Goal: Information Seeking & Learning: Find specific fact

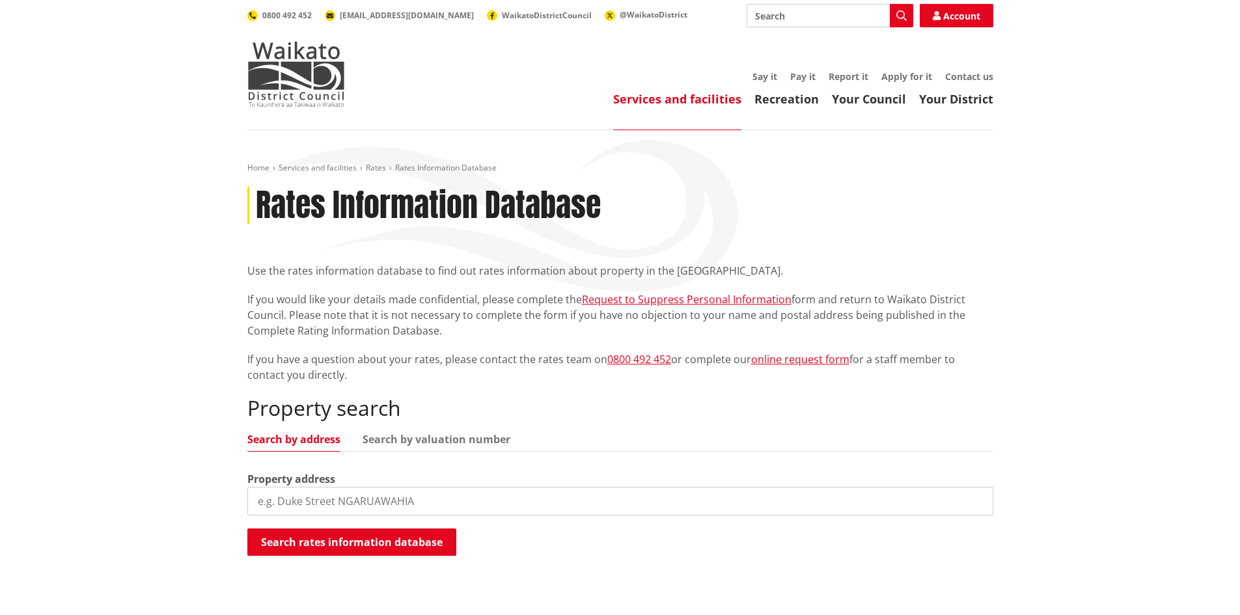
scroll to position [325, 0]
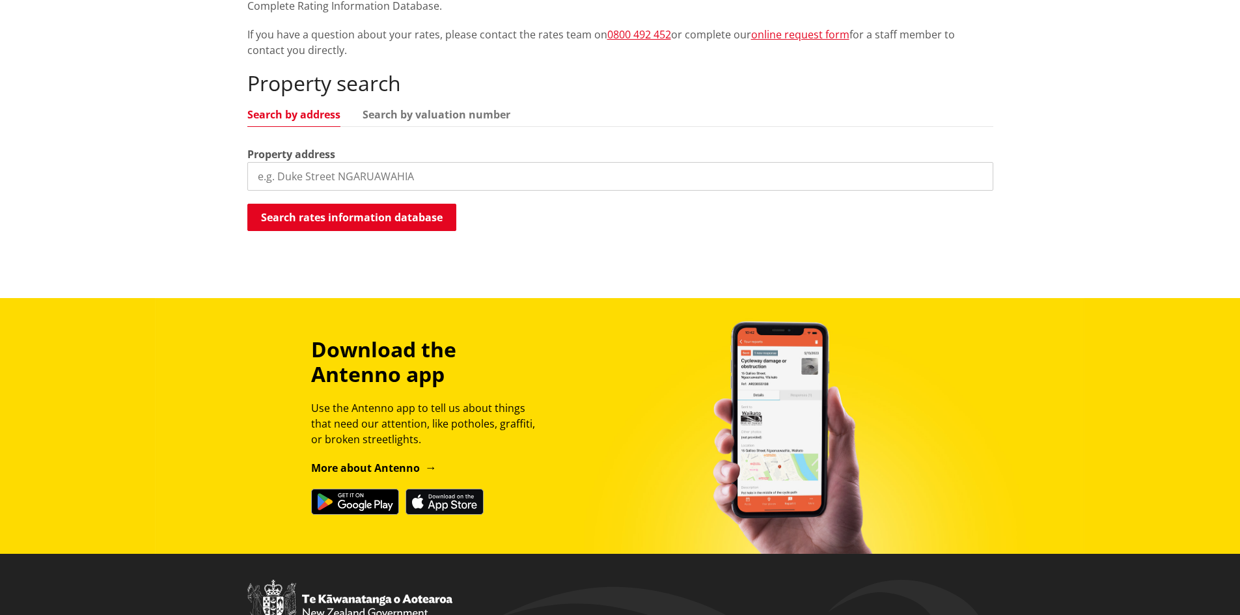
click at [298, 167] on input "search" at bounding box center [620, 176] width 746 height 29
type input "0"
type input "41a norrie"
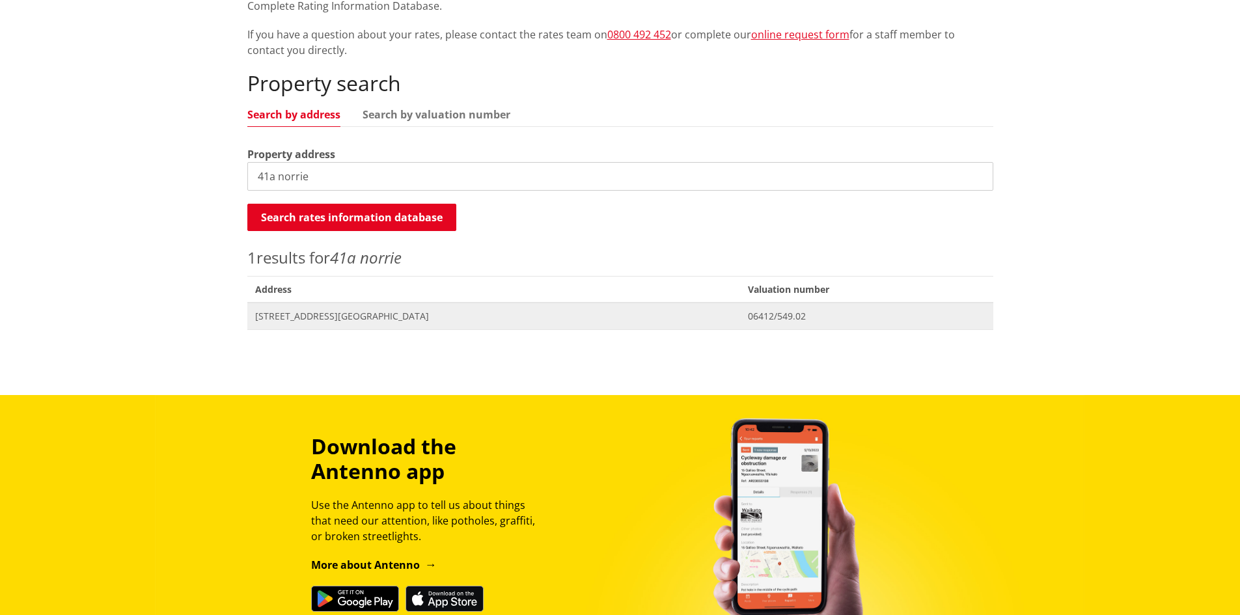
click at [344, 324] on span "Address 41A Norrie Avenue RAGLAN" at bounding box center [493, 316] width 493 height 27
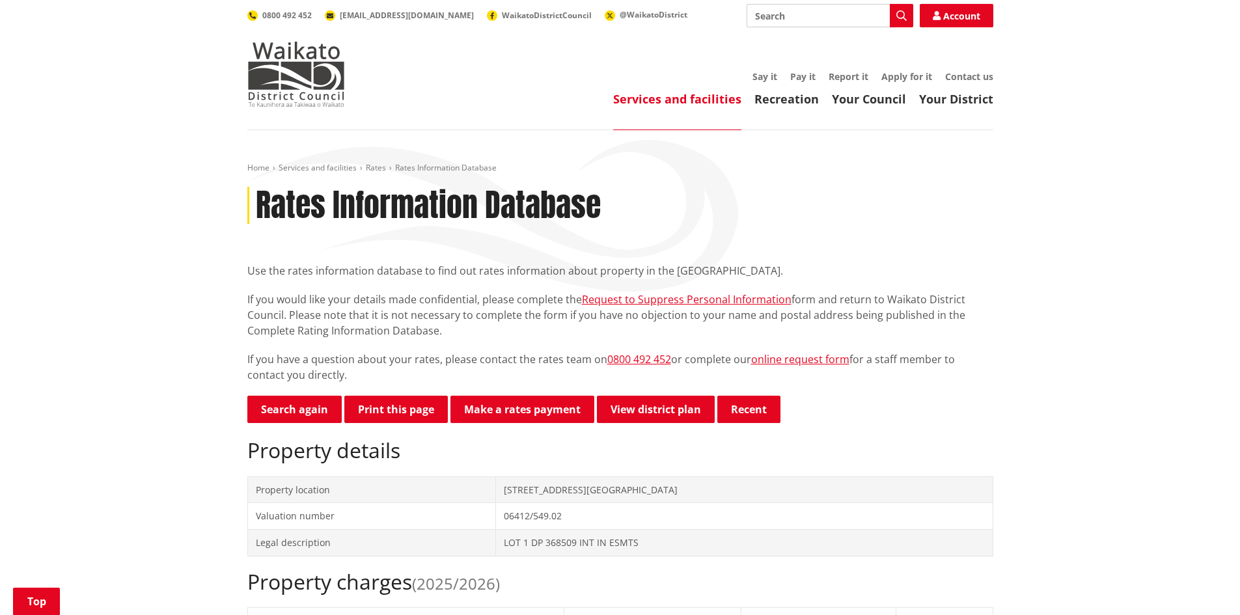
scroll to position [325, 0]
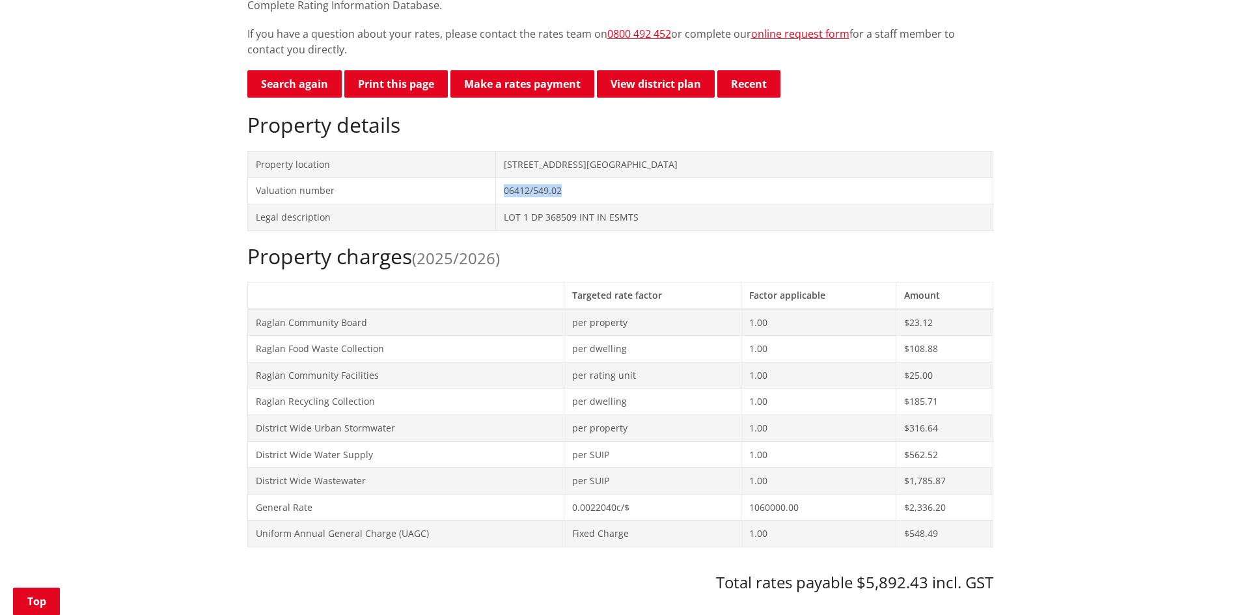
drag, startPoint x: 542, startPoint y: 191, endPoint x: 608, endPoint y: 195, distance: 66.5
click at [608, 195] on td "06412/549.02" at bounding box center [744, 191] width 496 height 27
copy td "06412/549.02"
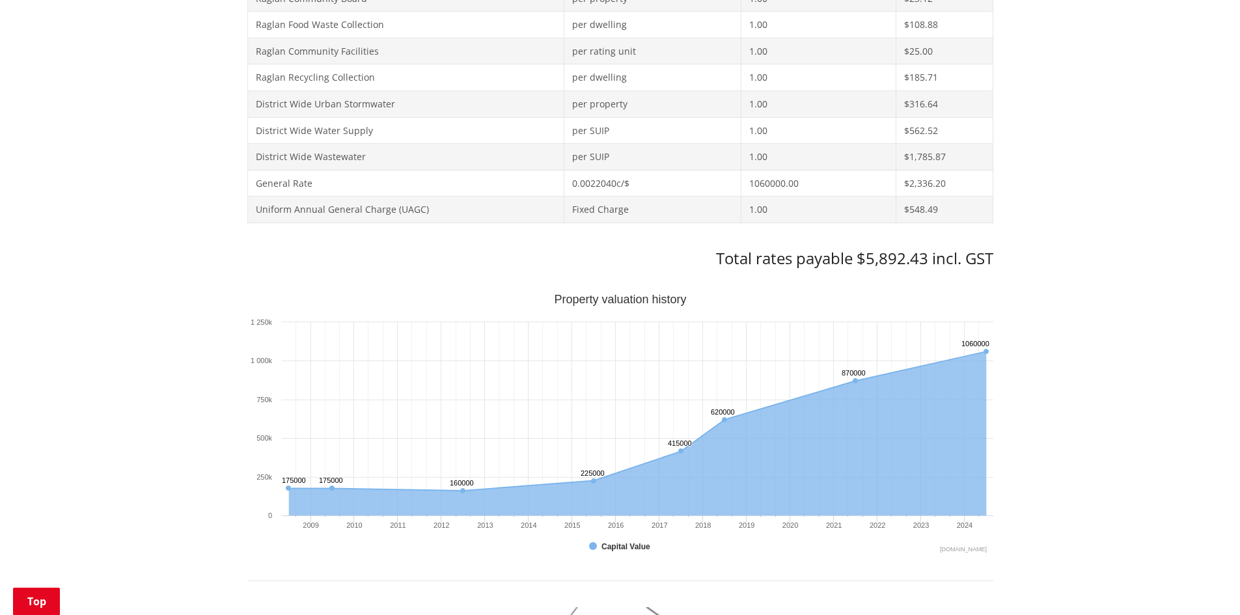
scroll to position [651, 0]
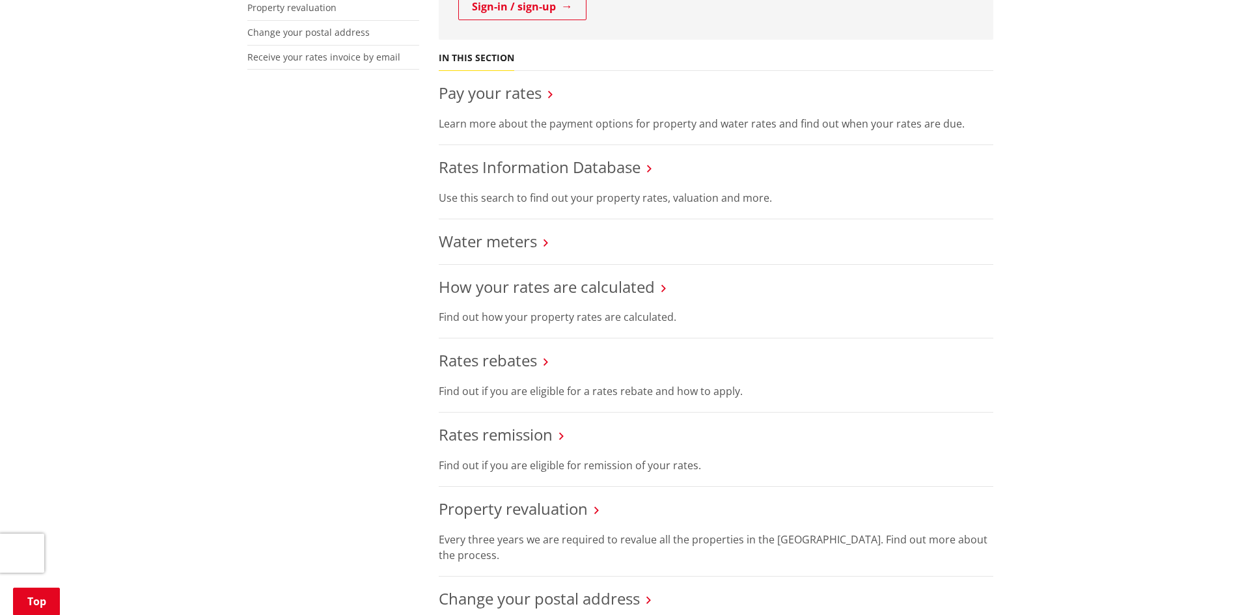
scroll to position [586, 0]
